Goal: Transaction & Acquisition: Book appointment/travel/reservation

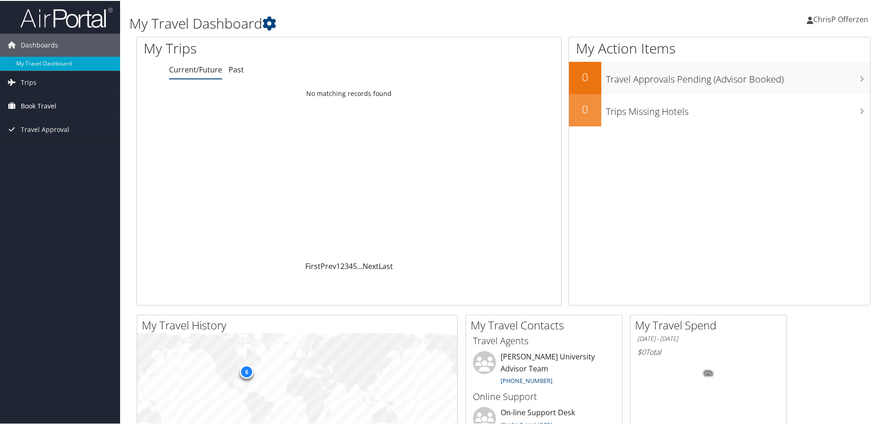
click at [49, 105] on span "Book Travel" at bounding box center [39, 105] width 36 height 23
click at [52, 139] on link "Book/Manage Online Trips" at bounding box center [60, 138] width 120 height 14
click at [845, 16] on span "ChrisP Offerzen" at bounding box center [840, 18] width 55 height 10
click at [782, 152] on link "Sign Out" at bounding box center [815, 151] width 103 height 16
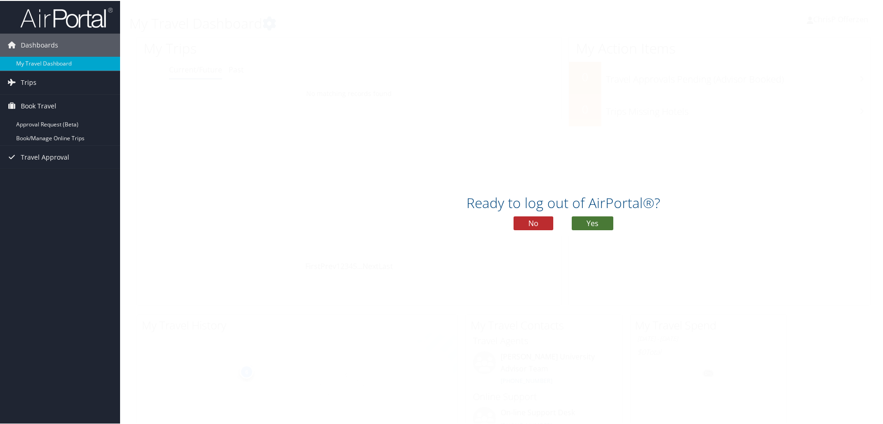
click at [588, 224] on button "Yes" at bounding box center [593, 223] width 42 height 14
